Goal: Transaction & Acquisition: Purchase product/service

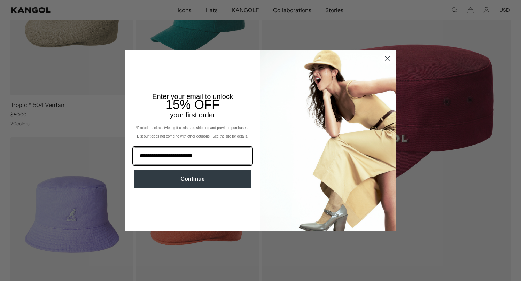
scroll to position [0, 144]
type input "**********"
click input "******" at bounding box center [0, 0] width 0 height 0
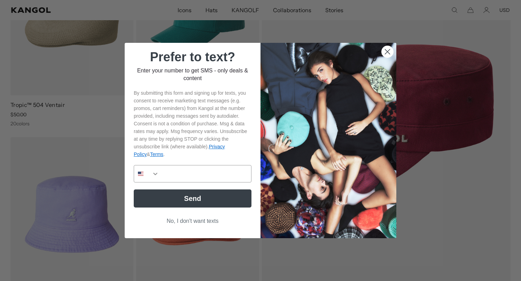
click at [209, 183] on div "POPUP Form" at bounding box center [193, 173] width 118 height 17
click at [199, 200] on button "Send" at bounding box center [193, 199] width 118 height 18
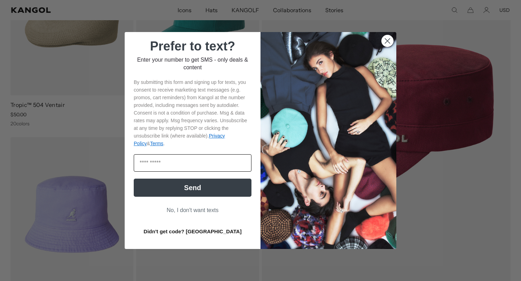
click at [162, 165] on input "Enter code" at bounding box center [193, 162] width 118 height 17
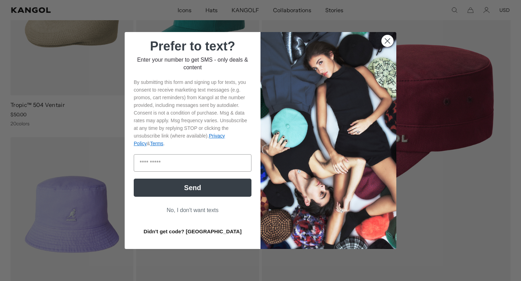
click at [183, 190] on button "Send" at bounding box center [193, 188] width 118 height 18
click at [270, 35] on img "POPUP Form" at bounding box center [329, 140] width 136 height 217
click at [389, 43] on circle "Close dialog" at bounding box center [387, 40] width 11 height 11
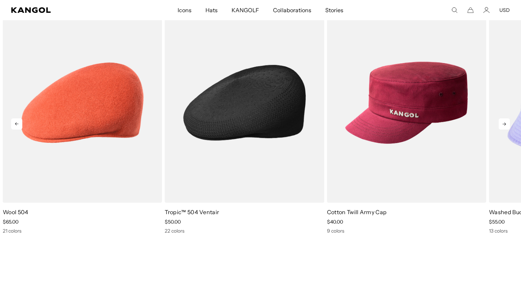
click at [265, 127] on img "2 of 10" at bounding box center [244, 103] width 159 height 200
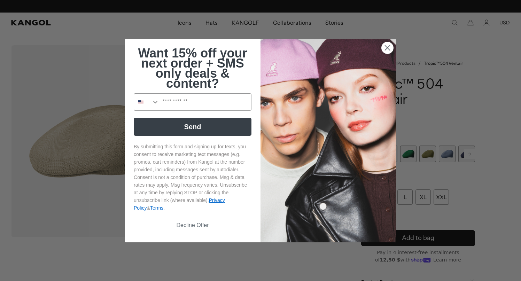
scroll to position [0, 144]
click at [386, 50] on circle "Close dialog" at bounding box center [387, 47] width 11 height 11
